Goal: Task Accomplishment & Management: Use online tool/utility

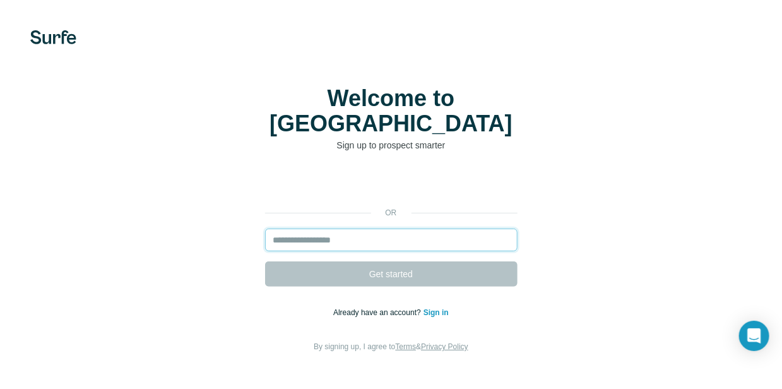
click at [411, 228] on input "email" at bounding box center [391, 239] width 252 height 23
click at [408, 228] on input "email" at bounding box center [391, 239] width 252 height 23
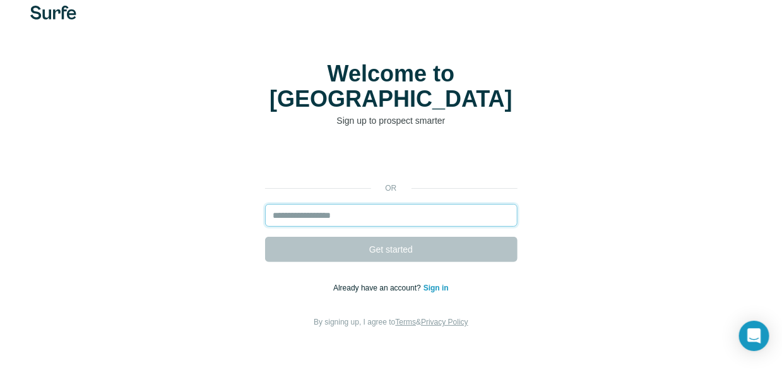
click at [411, 204] on input "email" at bounding box center [391, 215] width 252 height 23
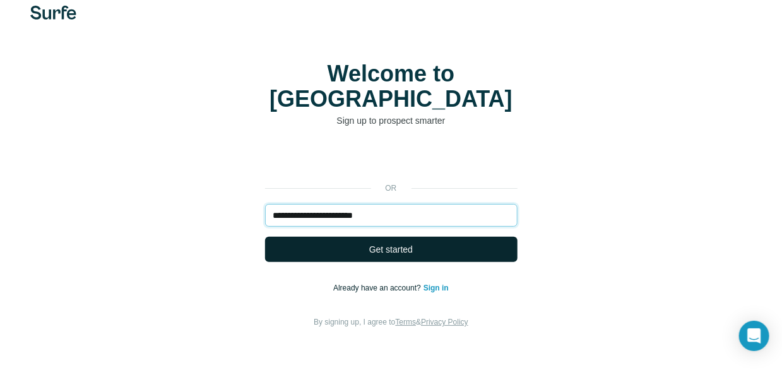
type input "**********"
click at [394, 243] on span "Get started" at bounding box center [391, 249] width 44 height 13
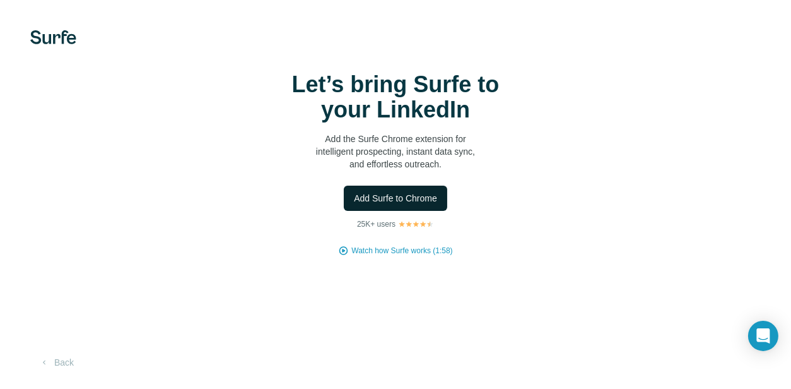
click at [423, 204] on span "Add Surfe to Chrome" at bounding box center [395, 198] width 83 height 13
click at [0, 139] on div "Let’s bring Surfe to your LinkedIn Add the Surfe Chrome extension for intellige…" at bounding box center [395, 194] width 791 height 389
click at [283, 189] on div "Add Surfe to Chrome" at bounding box center [395, 198] width 741 height 25
click at [406, 193] on span "Add Surfe to Chrome" at bounding box center [395, 198] width 83 height 13
click at [0, 141] on div "Let’s bring Surfe to your LinkedIn Add the Surfe Chrome extension for intellige…" at bounding box center [395, 194] width 791 height 389
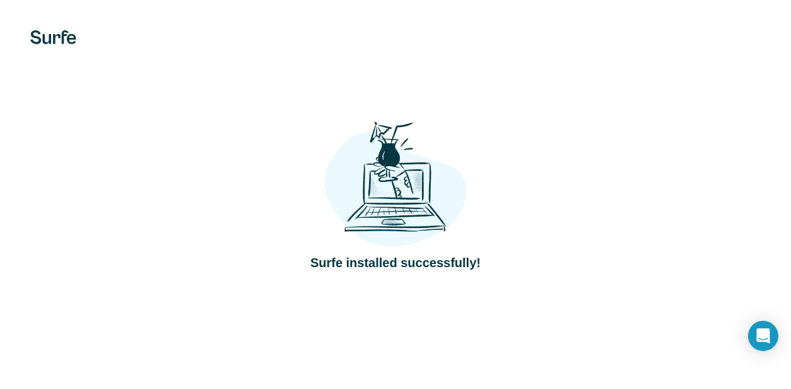
click at [614, 125] on div "Surfe installed successfully!" at bounding box center [395, 194] width 741 height 155
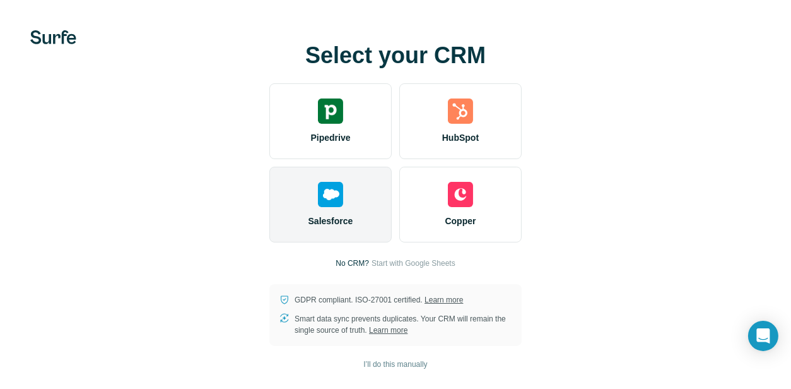
click at [350, 188] on div "Salesforce" at bounding box center [330, 205] width 122 height 76
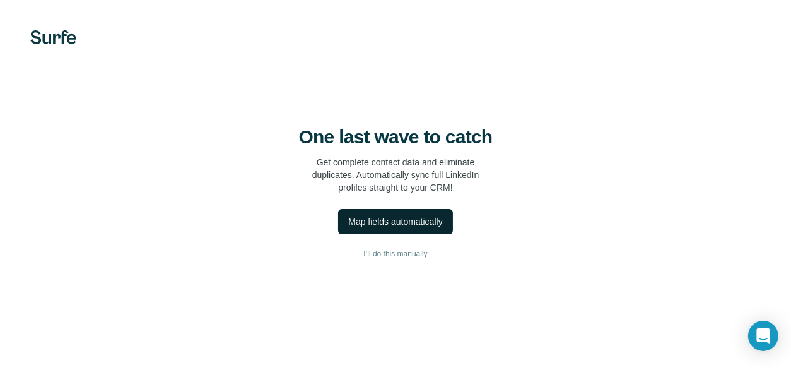
click at [430, 228] on button "Map fields automatically" at bounding box center [395, 221] width 114 height 25
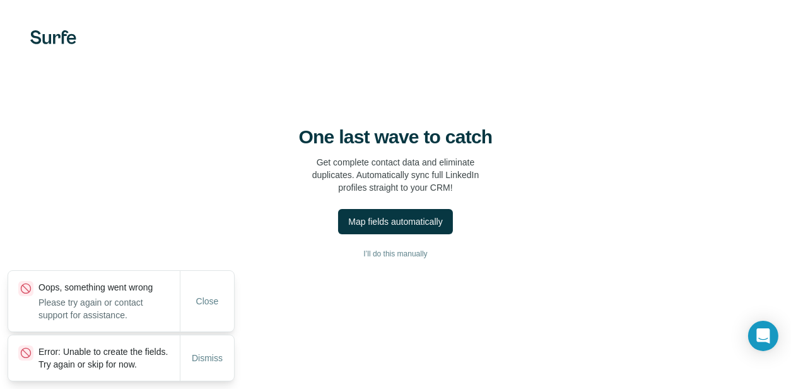
click at [124, 353] on p "Error: Unable to create the fields. Try again or skip for now." at bounding box center [108, 357] width 141 height 25
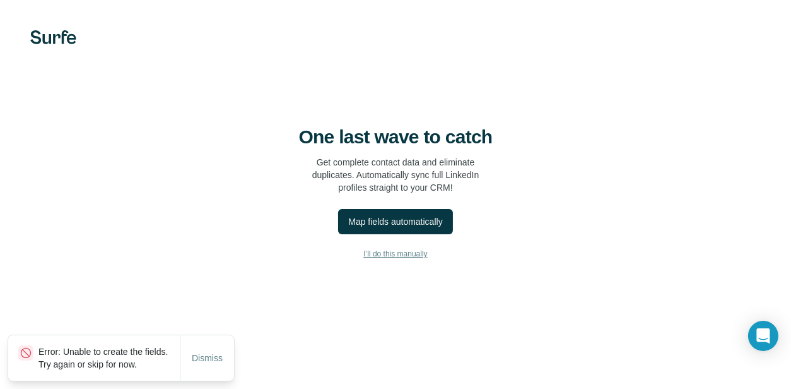
click at [408, 256] on span "I’ll do this manually" at bounding box center [395, 253] width 64 height 11
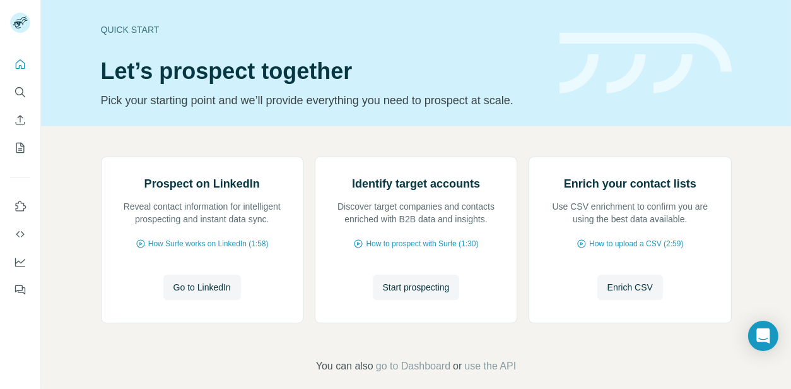
click at [728, 144] on div "Prospect on LinkedIn Reveal contact information for intelligent prospecting and…" at bounding box center [416, 265] width 750 height 278
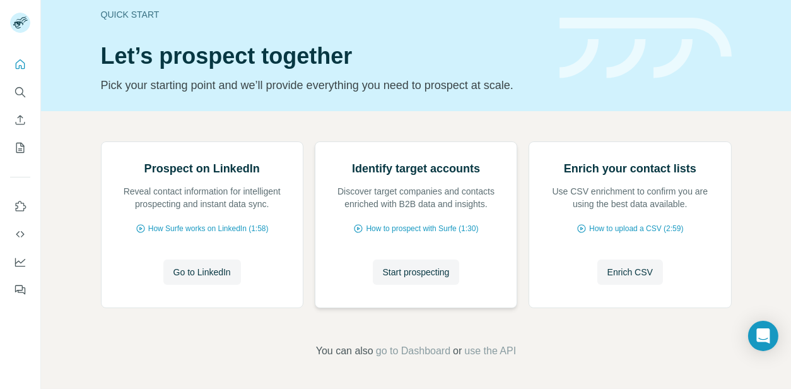
scroll to position [127, 0]
click at [22, 92] on icon "Search" at bounding box center [19, 91] width 8 height 8
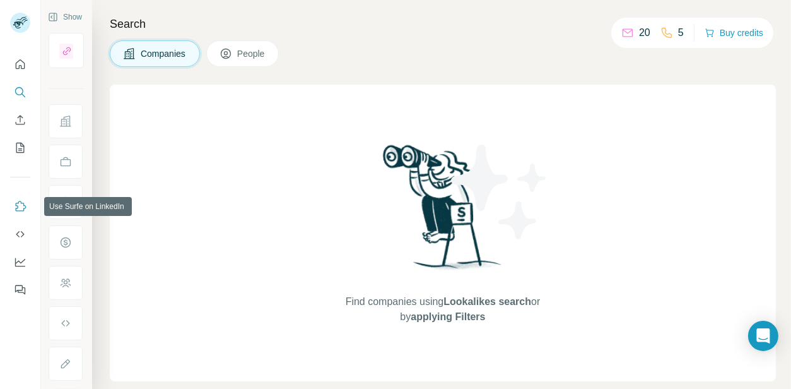
click at [16, 202] on icon "Use Surfe on LinkedIn" at bounding box center [20, 206] width 13 height 13
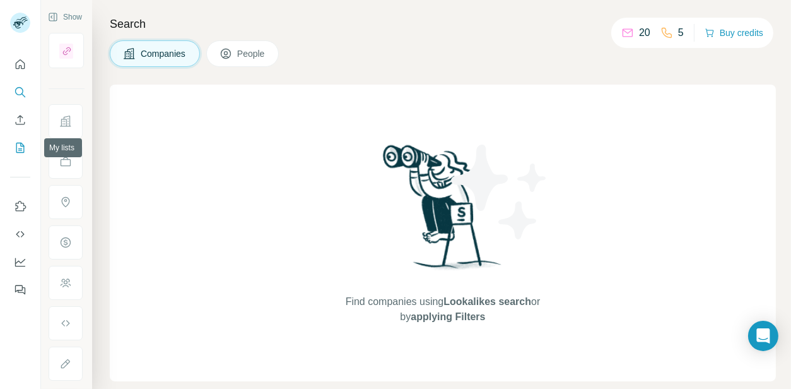
click at [21, 143] on icon "My lists" at bounding box center [20, 148] width 8 height 10
click at [21, 65] on icon "Quick start" at bounding box center [20, 63] width 9 height 9
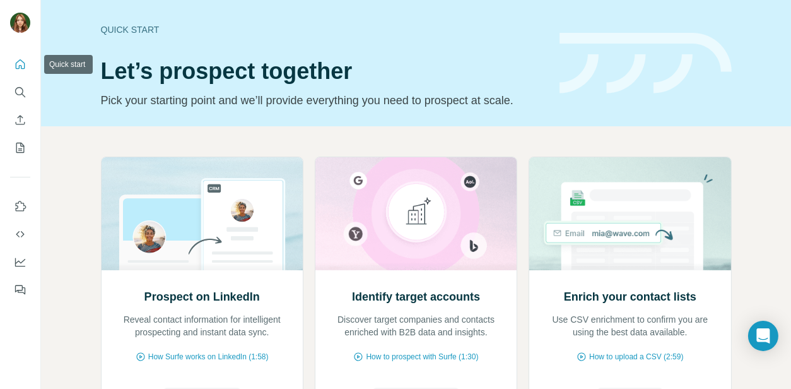
click at [25, 65] on icon "Quick start" at bounding box center [20, 64] width 13 height 13
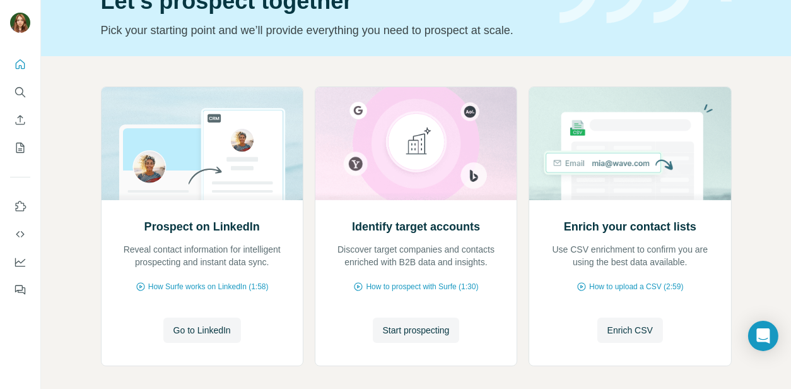
scroll to position [127, 0]
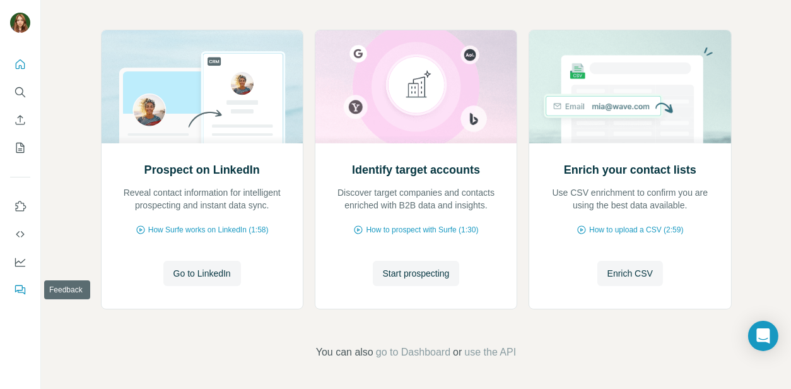
click at [27, 288] on button "Feedback" at bounding box center [20, 289] width 20 height 23
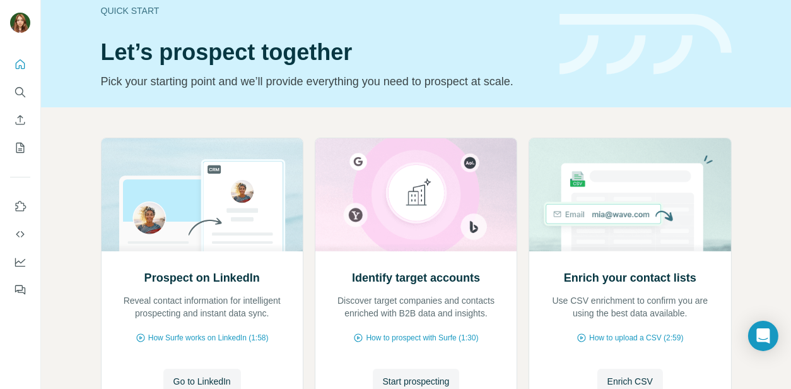
scroll to position [0, 0]
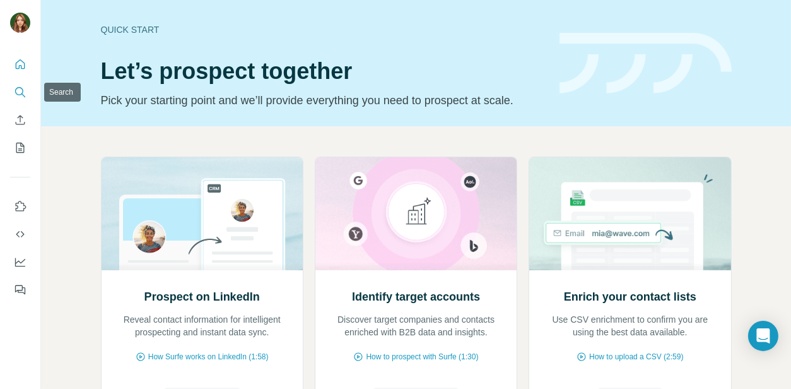
click at [18, 92] on icon "Search" at bounding box center [20, 92] width 13 height 13
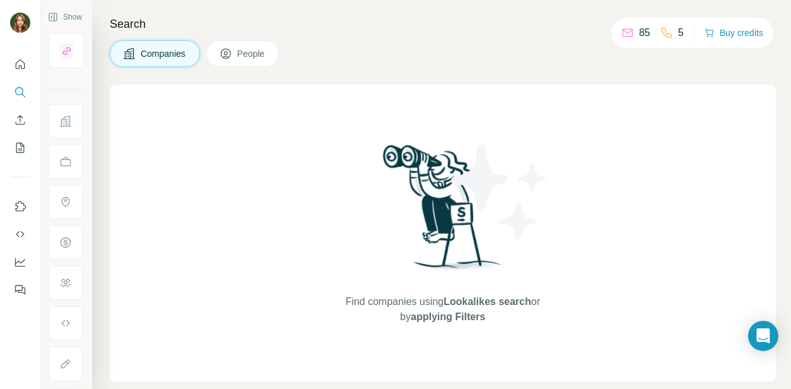
click at [623, 32] on icon at bounding box center [628, 31] width 10 height 4
click at [268, 42] on button "People" at bounding box center [242, 53] width 73 height 27
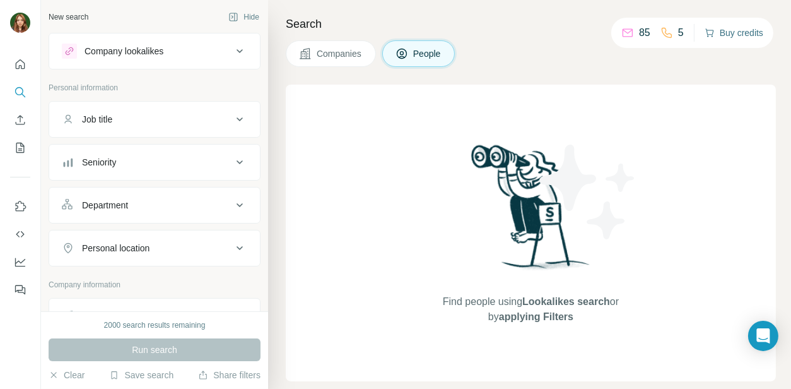
click at [722, 30] on button "Buy credits" at bounding box center [734, 33] width 59 height 18
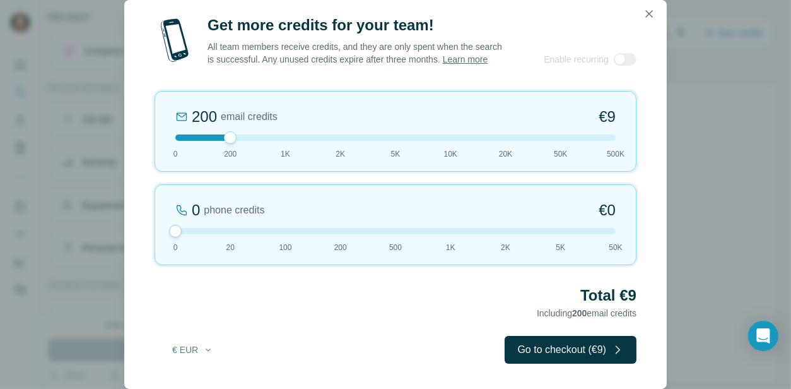
drag, startPoint x: 227, startPoint y: 229, endPoint x: 100, endPoint y: 225, distance: 126.9
click at [100, 225] on div "Get more credits for your team! All team members receive credits, and they are …" at bounding box center [395, 194] width 791 height 389
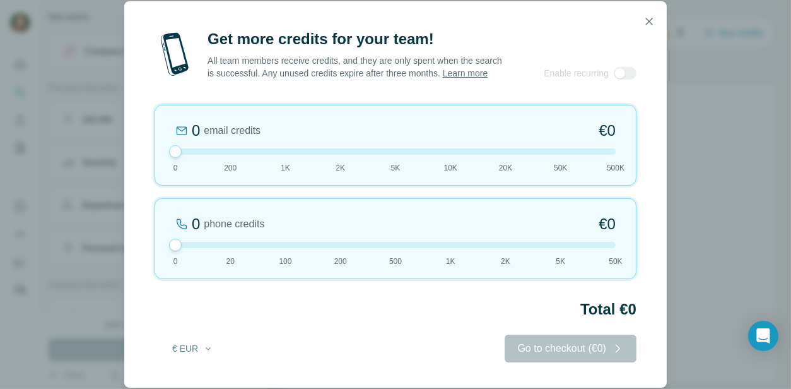
drag, startPoint x: 230, startPoint y: 133, endPoint x: 103, endPoint y: 139, distance: 127.0
click at [103, 139] on div "Get more credits for your team! All team members receive credits, and they are …" at bounding box center [395, 194] width 791 height 389
click at [652, 15] on icon "button" at bounding box center [649, 21] width 13 height 13
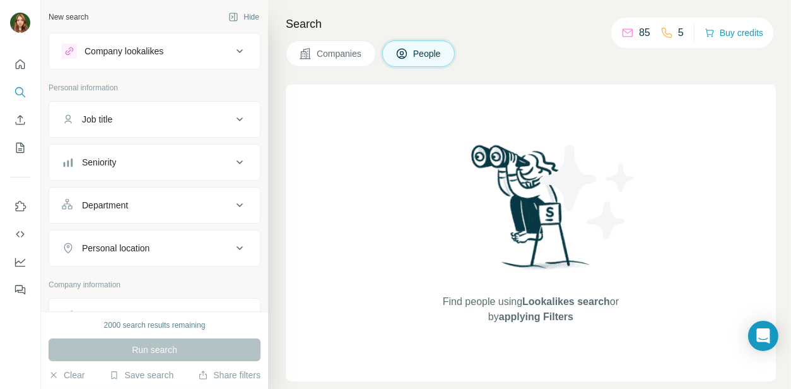
click at [625, 29] on icon at bounding box center [628, 33] width 10 height 8
click at [21, 119] on icon "Enrich CSV" at bounding box center [20, 120] width 13 height 13
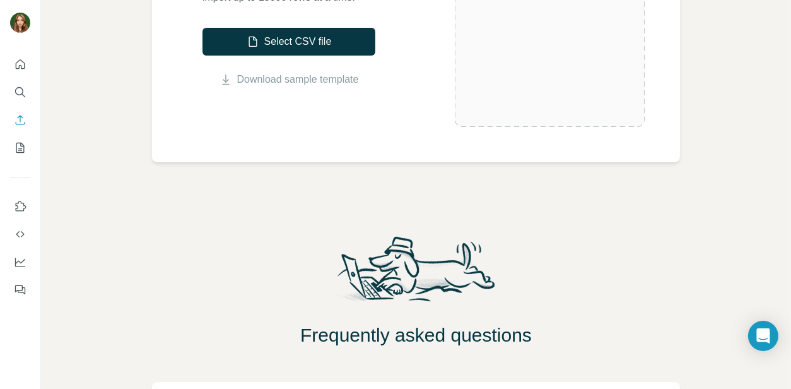
scroll to position [63, 0]
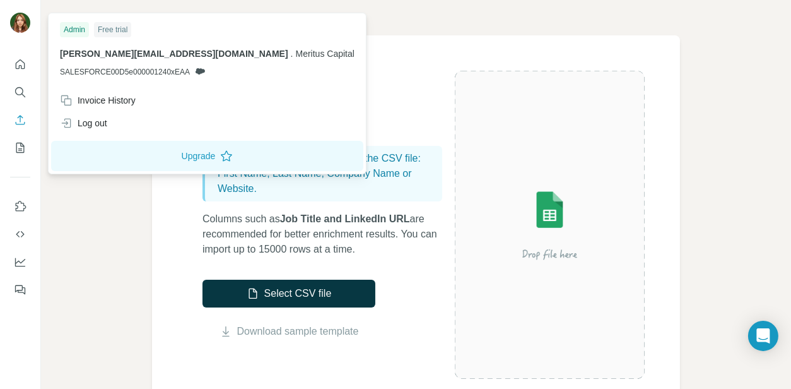
click at [25, 29] on img at bounding box center [20, 23] width 20 height 20
click at [26, 18] on img at bounding box center [20, 23] width 20 height 20
click at [6, 18] on div at bounding box center [22, 25] width 37 height 42
